Goal: Task Accomplishment & Management: Manage account settings

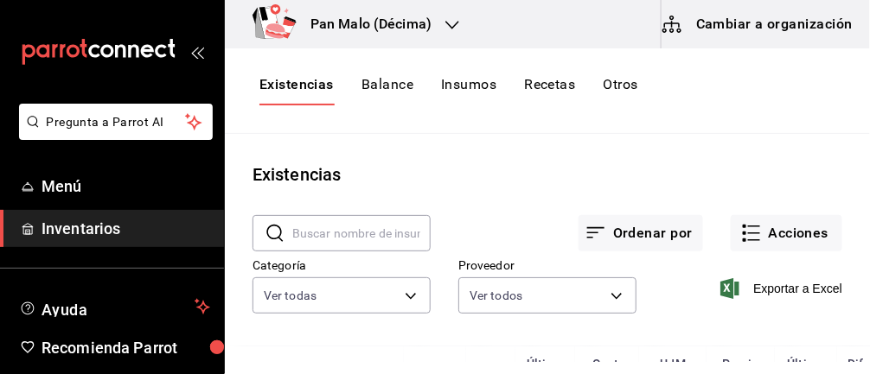
click at [409, 186] on body "Pregunta a Parrot AI Menú Inventarios Ayuda Recomienda Parrot [PERSON_NAME] Sug…" at bounding box center [435, 181] width 870 height 362
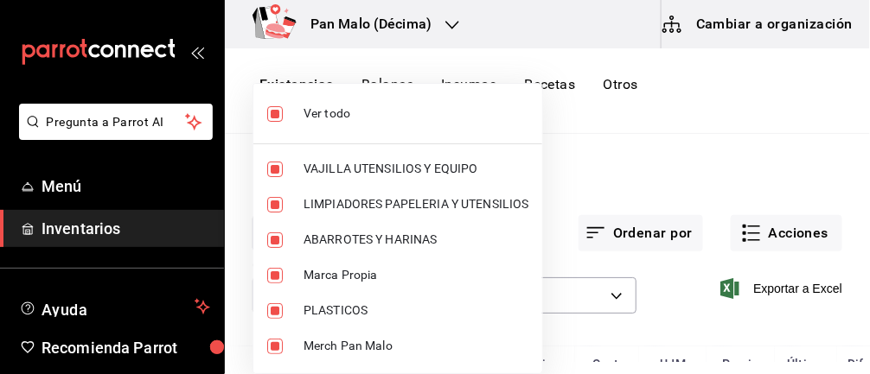
scroll to position [1, 0]
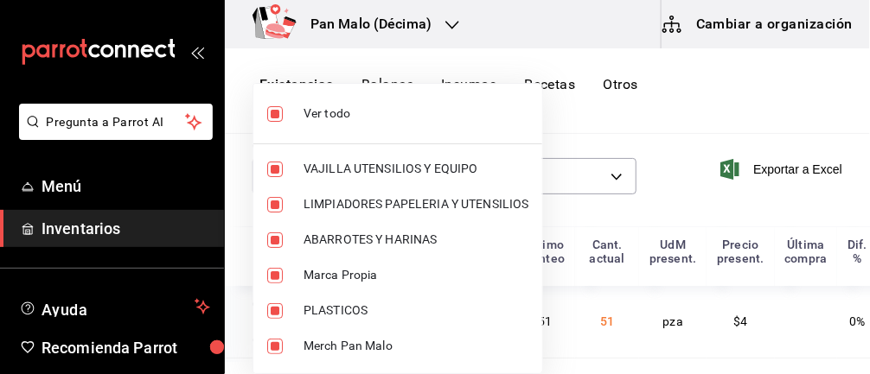
click at [273, 109] on input "checkbox" at bounding box center [275, 114] width 16 height 16
checkbox input "false"
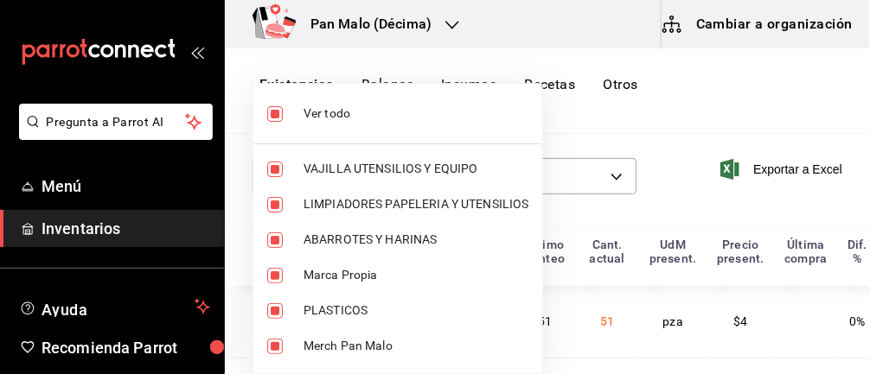
checkbox input "false"
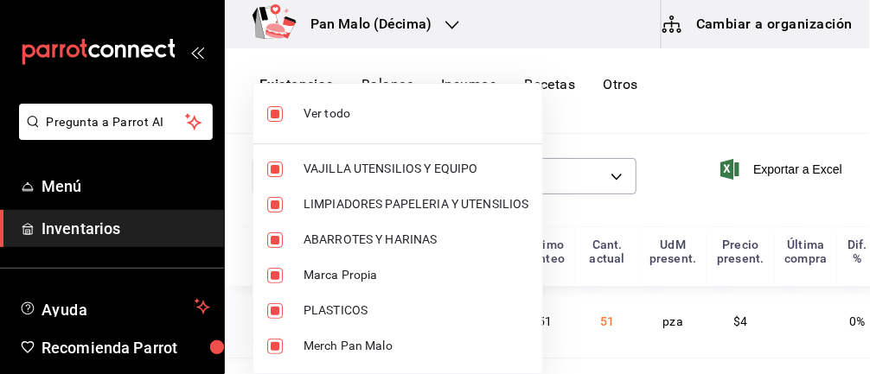
checkbox input "false"
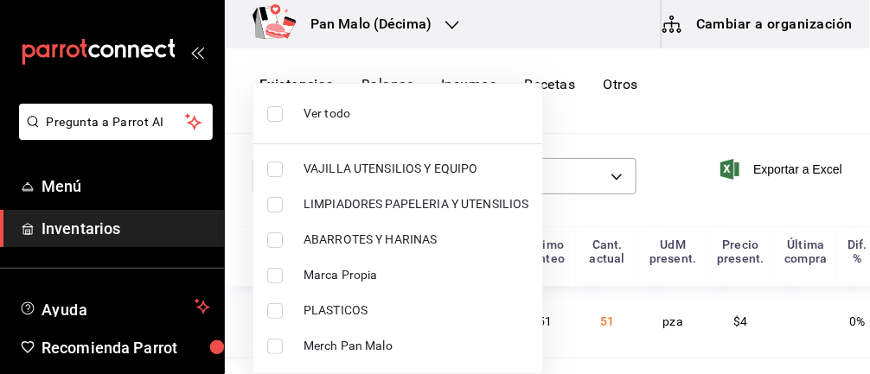
click at [273, 304] on input "checkbox" at bounding box center [275, 312] width 16 height 16
checkbox input "true"
type input "845d24ca-60dd-4e7e-b3c9-ca2702778d83"
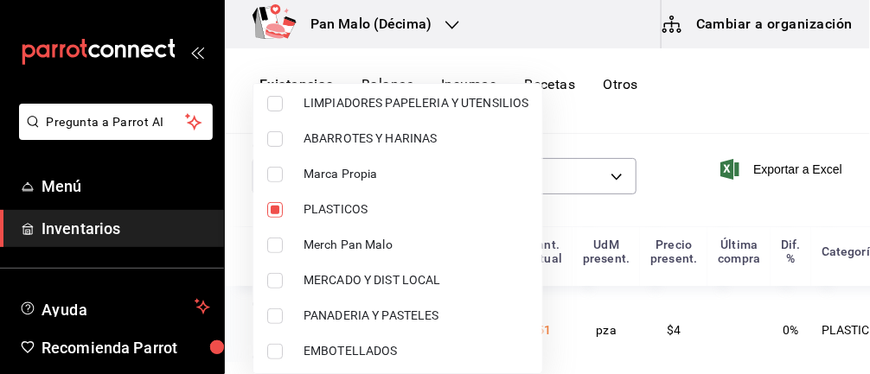
click at [676, 91] on div at bounding box center [435, 187] width 870 height 374
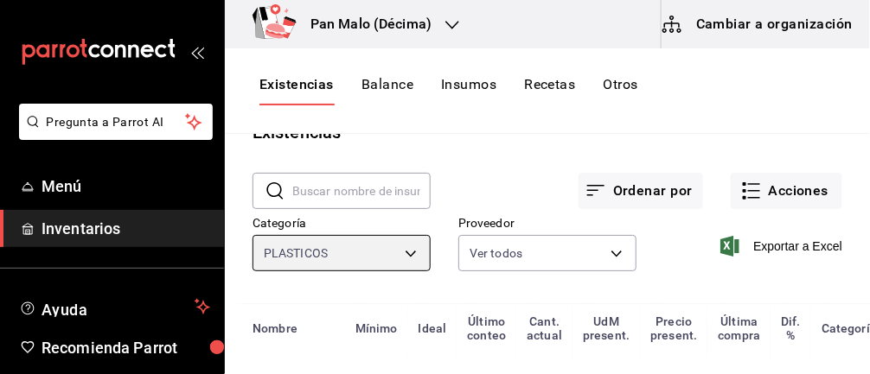
scroll to position [0, 0]
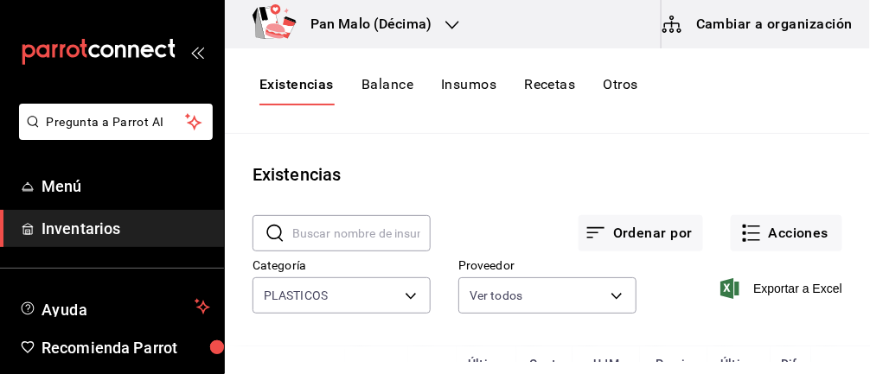
click at [793, 235] on button "Acciones" at bounding box center [787, 233] width 112 height 36
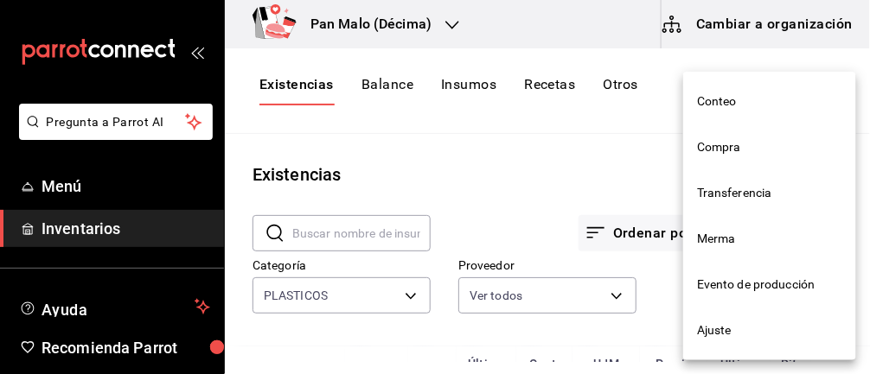
click at [733, 330] on span "Ajuste" at bounding box center [769, 331] width 145 height 18
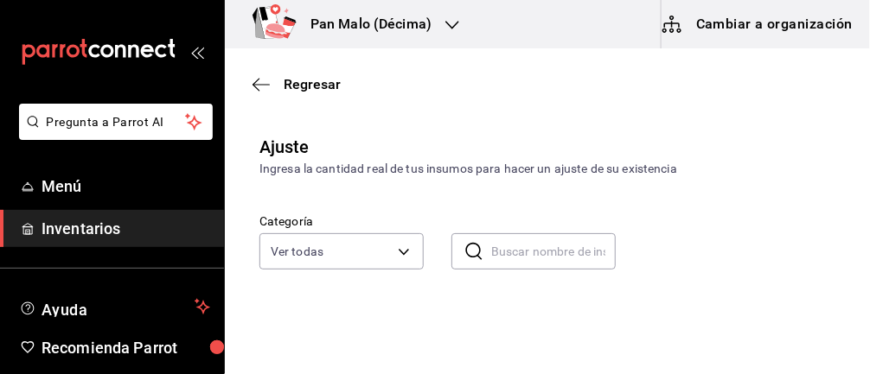
click at [397, 250] on body "Pregunta a Parrot AI Menú Inventarios Ayuda Recomienda Parrot [PERSON_NAME] Sug…" at bounding box center [435, 138] width 870 height 277
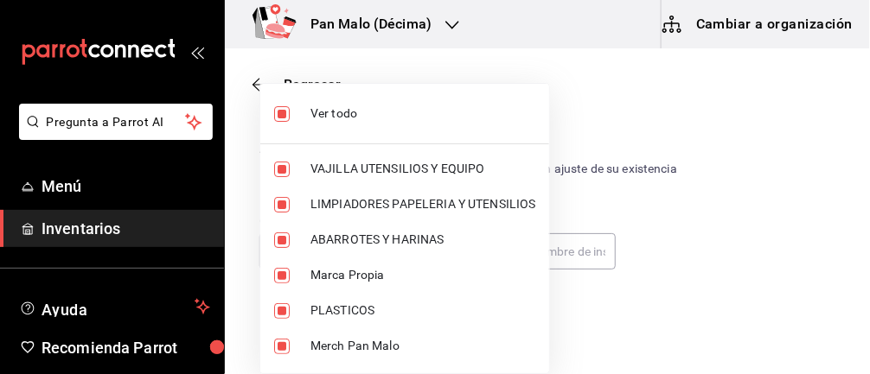
click at [278, 106] on input "checkbox" at bounding box center [282, 114] width 16 height 16
checkbox input "false"
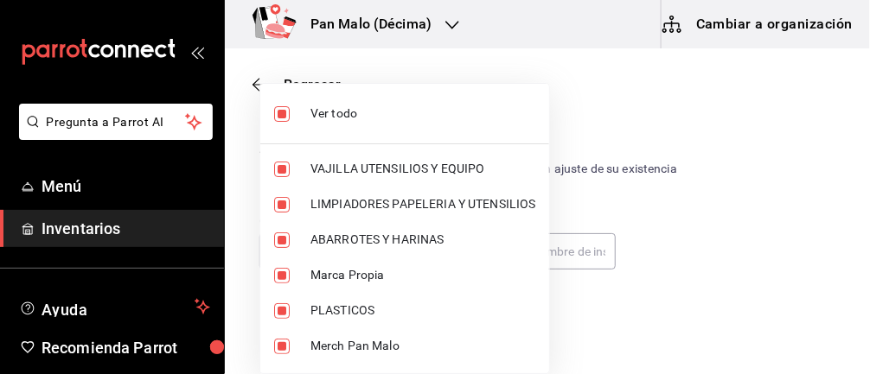
checkbox input "false"
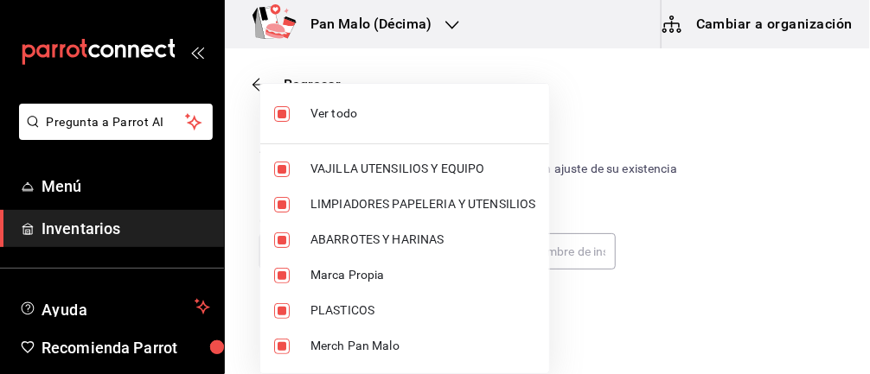
checkbox input "false"
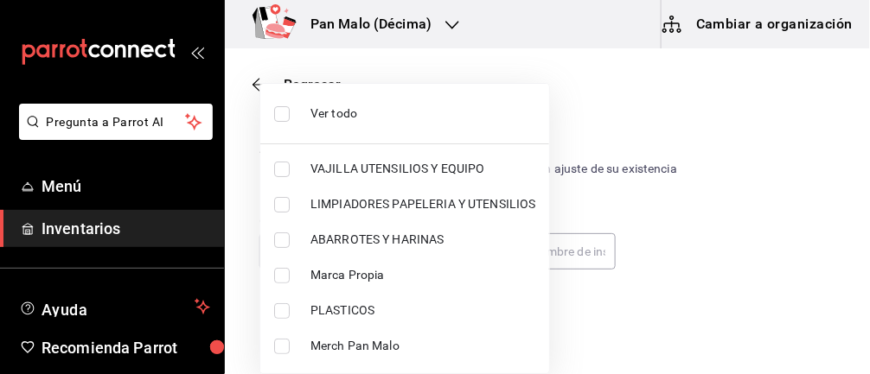
click at [278, 314] on input "checkbox" at bounding box center [282, 312] width 16 height 16
checkbox input "true"
type input "845d24ca-60dd-4e7e-b3c9-ca2702778d83"
click at [776, 202] on div at bounding box center [435, 187] width 870 height 374
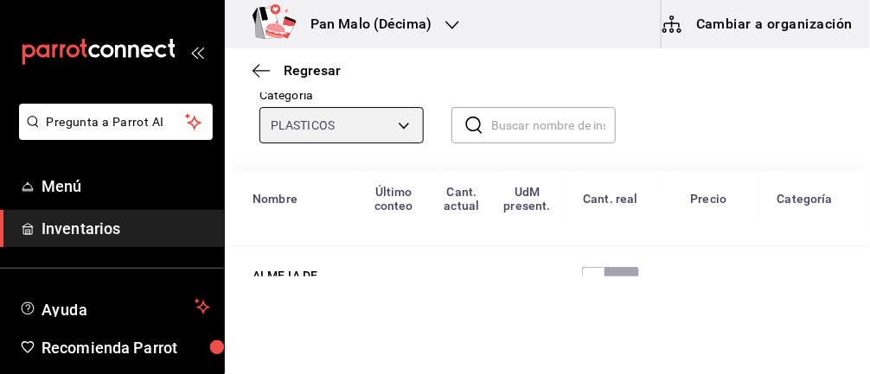
scroll to position [1204, 0]
